Goal: Task Accomplishment & Management: Manage account settings

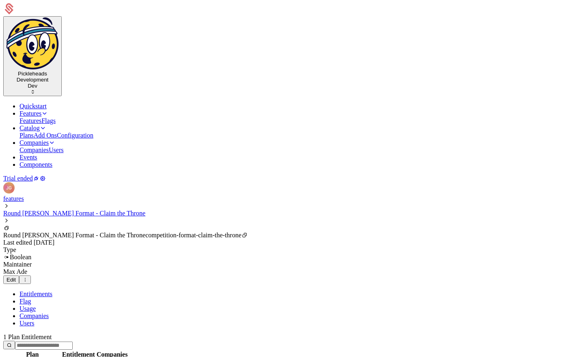
click at [24, 195] on link "features" at bounding box center [13, 198] width 21 height 7
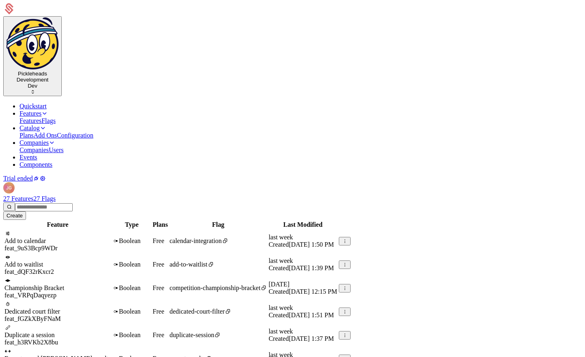
click at [214, 195] on div "27 Features 27 Flags Create Feature Type Plans Flag Last Modified Add to calend…" at bounding box center [292, 342] width 578 height 294
click at [229, 195] on div "27 Features 27 Flags Create" at bounding box center [292, 207] width 578 height 25
click at [112, 238] on link at bounding box center [112, 238] width 0 height 0
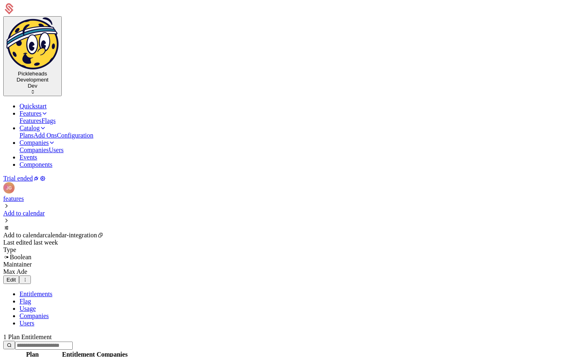
scroll to position [49, 0]
drag, startPoint x: 190, startPoint y: 255, endPoint x: 231, endPoint y: 267, distance: 42.4
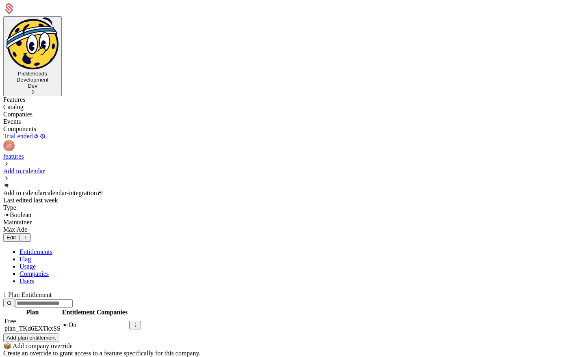
scroll to position [0, 0]
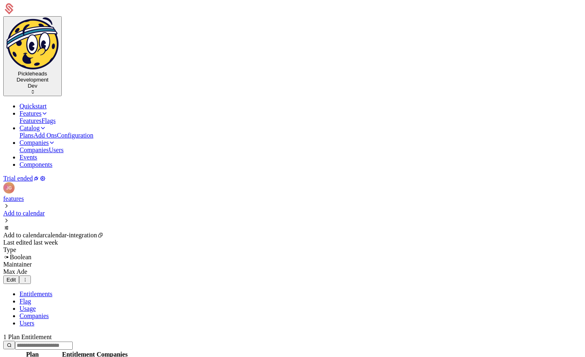
click at [34, 132] on link "Plans" at bounding box center [26, 135] width 14 height 7
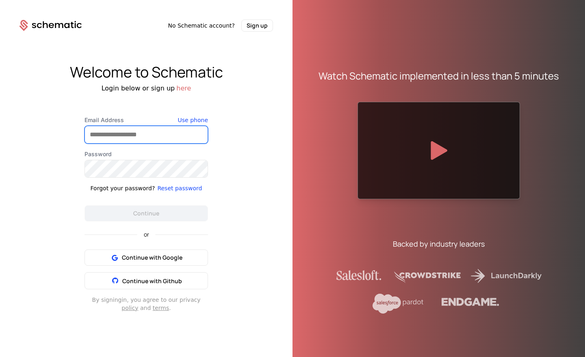
click at [132, 139] on input "Email Address" at bounding box center [146, 134] width 123 height 17
type input "**********"
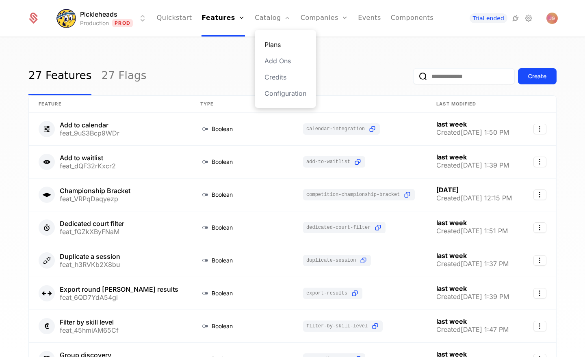
click at [275, 45] on link "Plans" at bounding box center [285, 45] width 42 height 10
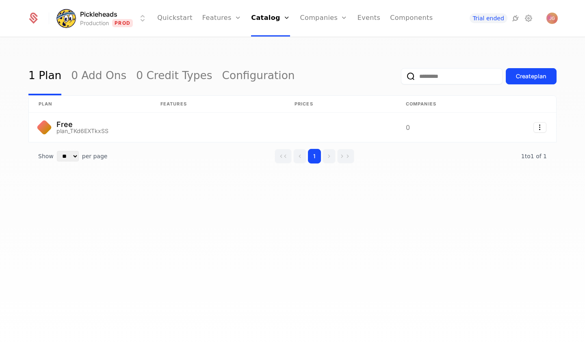
click at [157, 245] on div "1 Plan 0 Add Ons 0 Credit Types Configuration Create plan plan Features Prices …" at bounding box center [292, 200] width 585 height 324
click at [141, 19] on html "Pickleheads Production Prod Quickstart Features Features Flags Catalog Plans Ad…" at bounding box center [292, 178] width 585 height 357
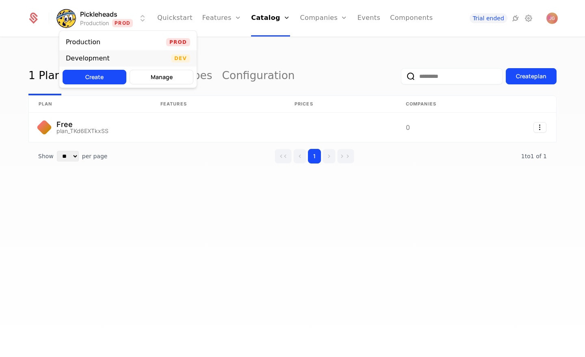
click at [137, 56] on div "Development Dev" at bounding box center [127, 58] width 137 height 16
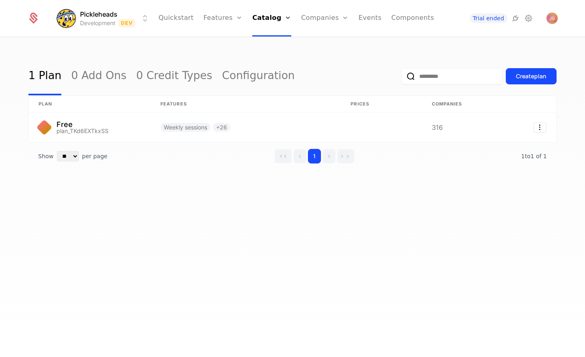
click at [203, 251] on div "1 Plan 0 Add Ons 0 Credit Types Configuration Create plan plan Features Prices …" at bounding box center [292, 200] width 585 height 324
click at [208, 188] on div "1 Plan 0 Add Ons 0 Credit Types Configuration Create plan plan Features Prices …" at bounding box center [292, 126] width 528 height 139
click at [233, 178] on div "1 Plan 0 Add Ons 0 Credit Types Configuration Create plan plan Features Prices …" at bounding box center [292, 126] width 528 height 139
click at [167, 227] on div "1 Plan 0 Add Ons 0 Credit Types Configuration Create plan plan Features Prices …" at bounding box center [292, 200] width 585 height 324
click at [247, 270] on div "1 Plan 0 Add Ons 0 Credit Types Configuration Create plan plan Features Prices …" at bounding box center [292, 200] width 585 height 324
